Goal: Navigation & Orientation: Find specific page/section

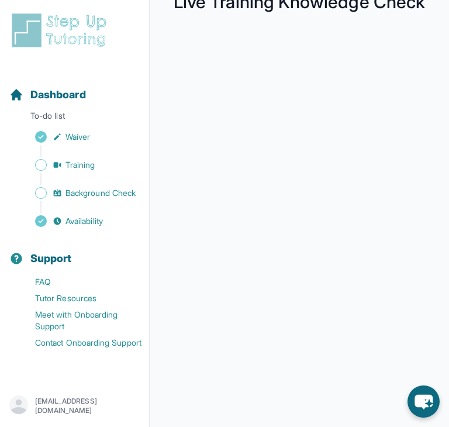
scroll to position [36, 0]
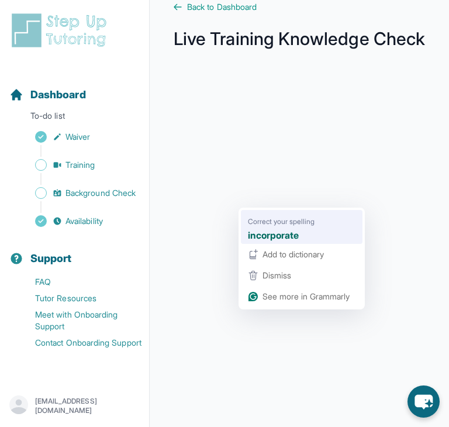
click at [286, 223] on span "Correct your spelling" at bounding box center [281, 221] width 67 height 12
click at [250, 234] on strong "incorporate" at bounding box center [273, 235] width 51 height 15
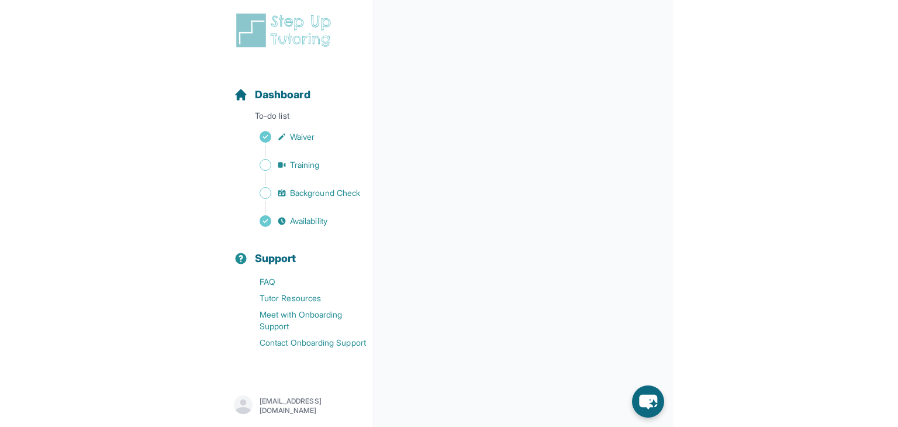
scroll to position [153, 0]
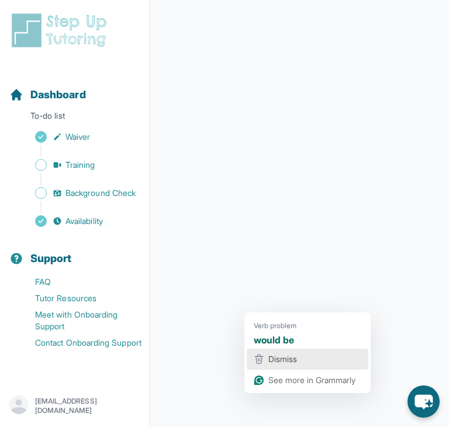
click at [274, 357] on span "Dismiss" at bounding box center [282, 359] width 29 height 10
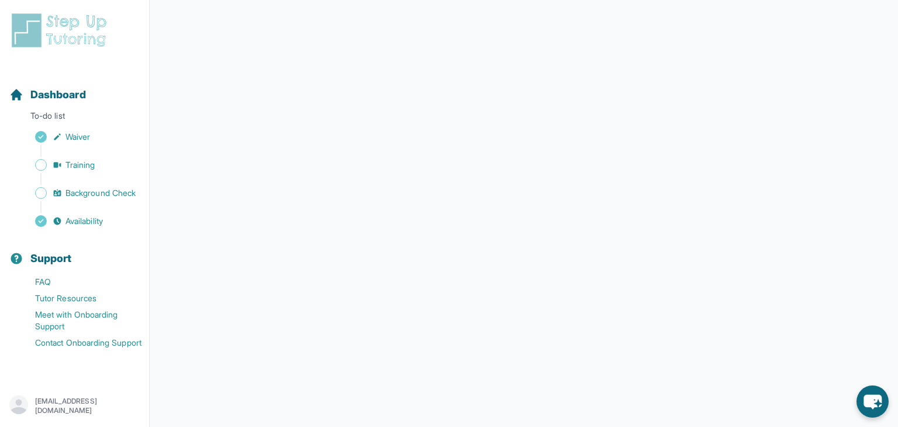
scroll to position [0, 0]
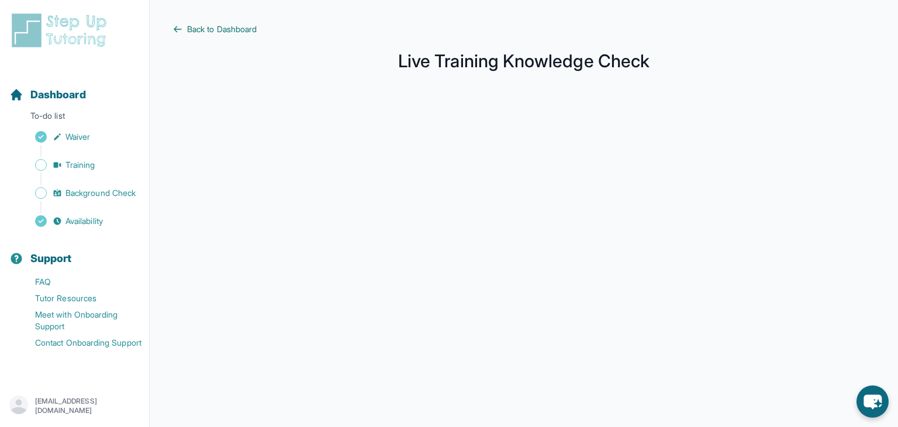
click at [234, 28] on span "Back to Dashboard" at bounding box center [222, 29] width 70 height 12
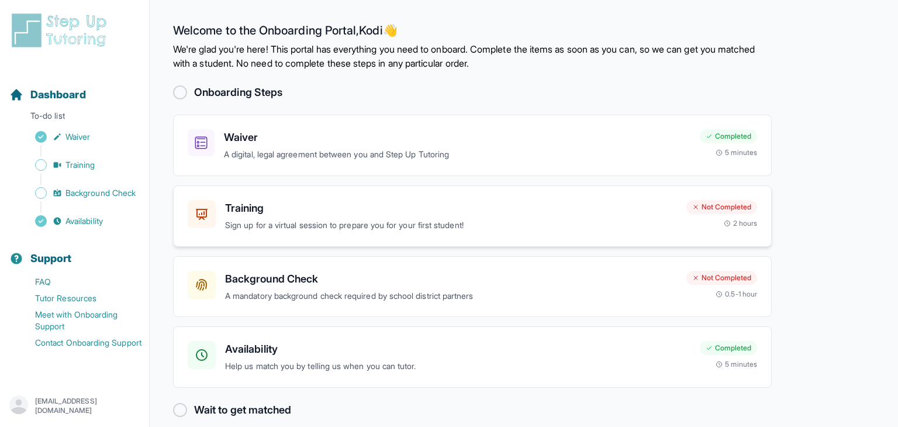
click at [426, 214] on h3 "Training" at bounding box center [451, 208] width 452 height 16
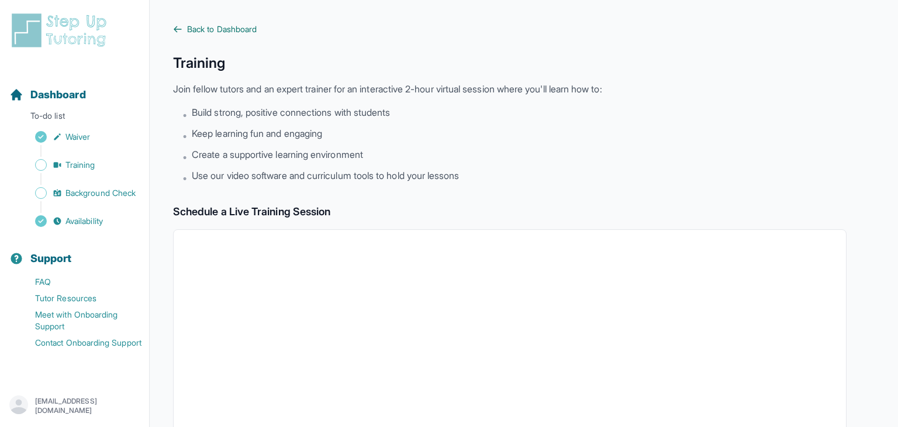
click at [217, 24] on span "Back to Dashboard" at bounding box center [222, 29] width 70 height 12
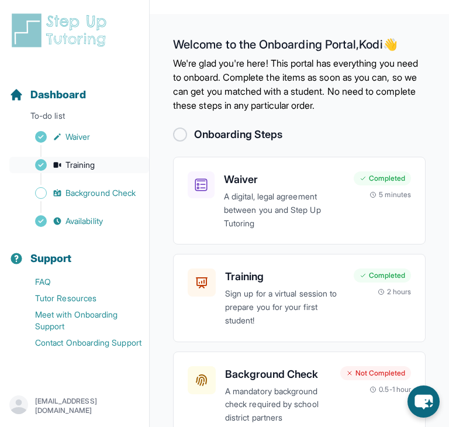
click at [94, 164] on span "Training" at bounding box center [81, 165] width 30 height 12
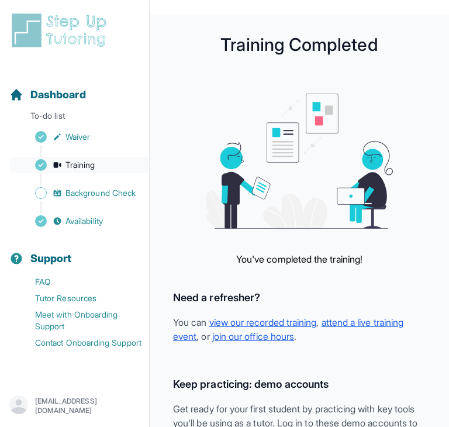
click at [80, 163] on span "Training" at bounding box center [81, 165] width 30 height 12
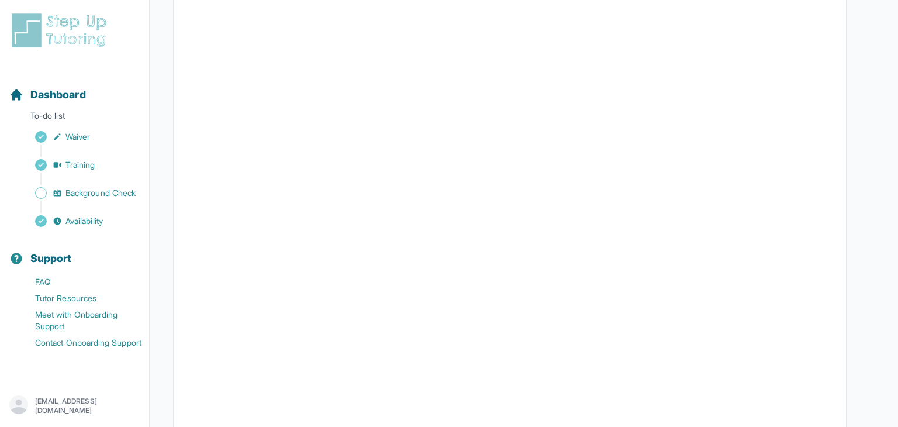
scroll to position [192, 0]
